Goal: Task Accomplishment & Management: Use online tool/utility

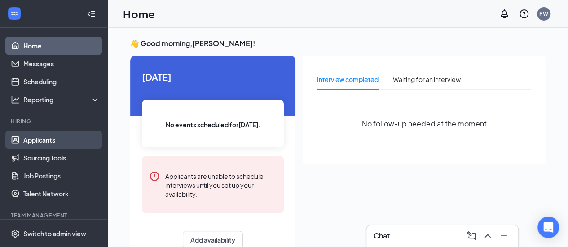
click at [46, 137] on link "Applicants" at bounding box center [61, 140] width 77 height 18
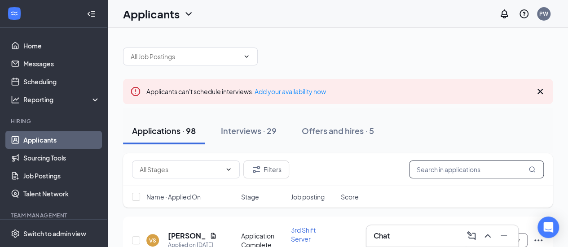
click at [471, 165] on input "text" at bounding box center [476, 170] width 135 height 18
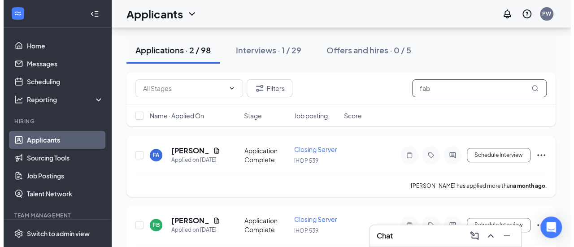
scroll to position [83, 0]
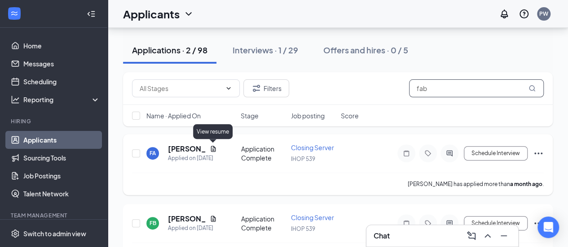
type input "fab"
click at [212, 150] on icon "Document" at bounding box center [212, 149] width 5 height 6
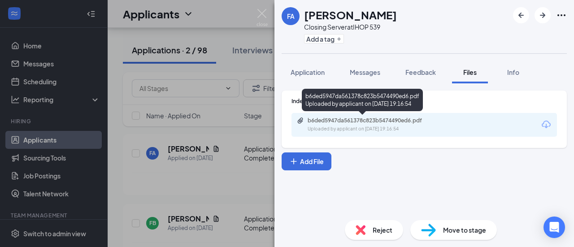
click at [388, 126] on div "Uploaded by applicant on [DATE] 19:16:54" at bounding box center [375, 129] width 135 height 7
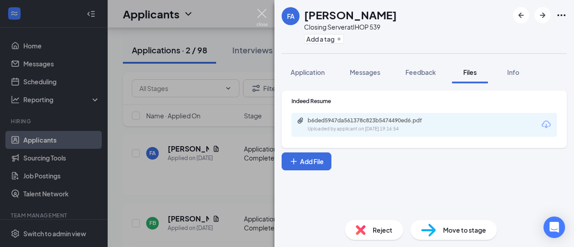
click at [262, 17] on img at bounding box center [262, 18] width 11 height 18
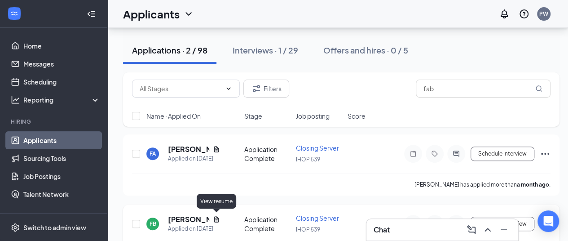
click at [214, 216] on icon "Document" at bounding box center [216, 219] width 5 height 6
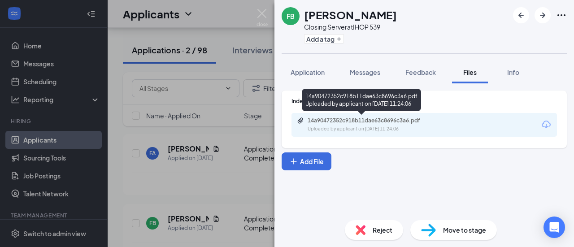
click at [355, 127] on div "Uploaded by applicant on [DATE] 11:24:06" at bounding box center [375, 129] width 135 height 7
